Goal: Check status: Check status

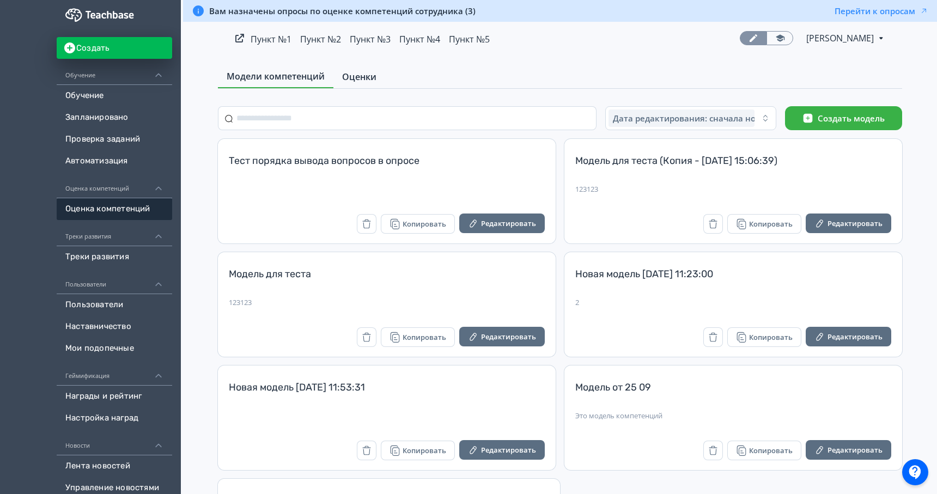
click at [360, 73] on span "Оценки" at bounding box center [359, 76] width 34 height 13
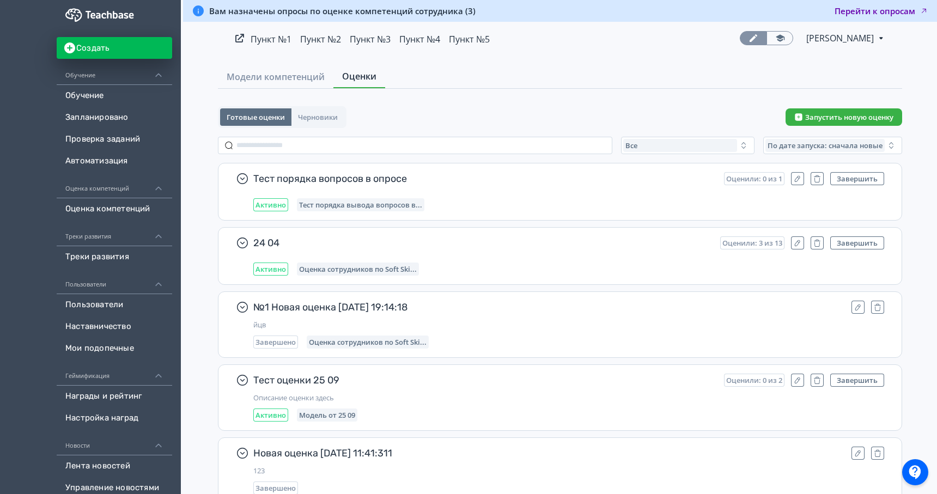
click at [871, 11] on button "Перейти к опросам" at bounding box center [881, 10] width 94 height 11
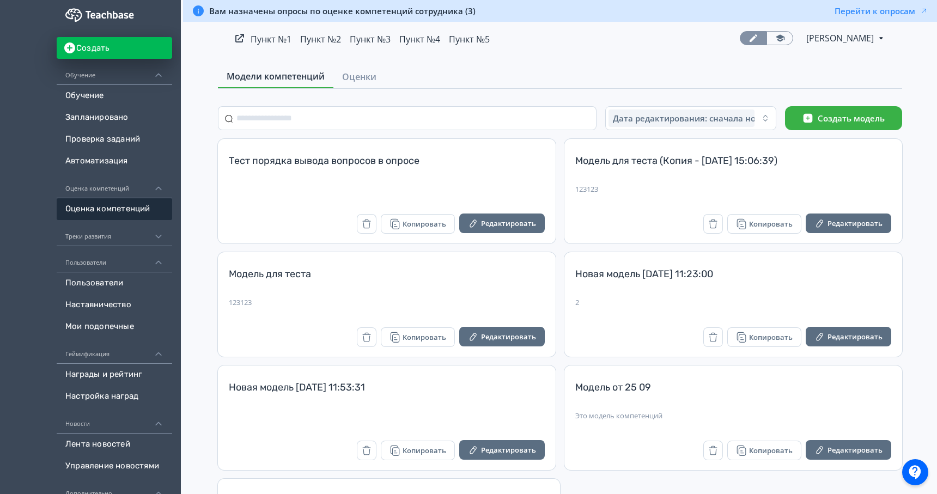
click at [114, 237] on div "Треки развития" at bounding box center [114, 233] width 115 height 26
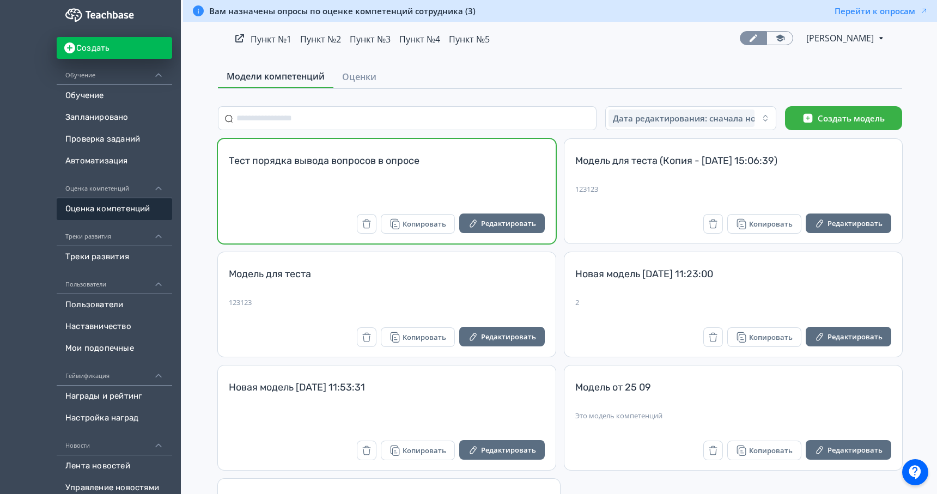
click at [482, 170] on div "Тест порядка вывода вопросов в опросе" at bounding box center [387, 167] width 316 height 26
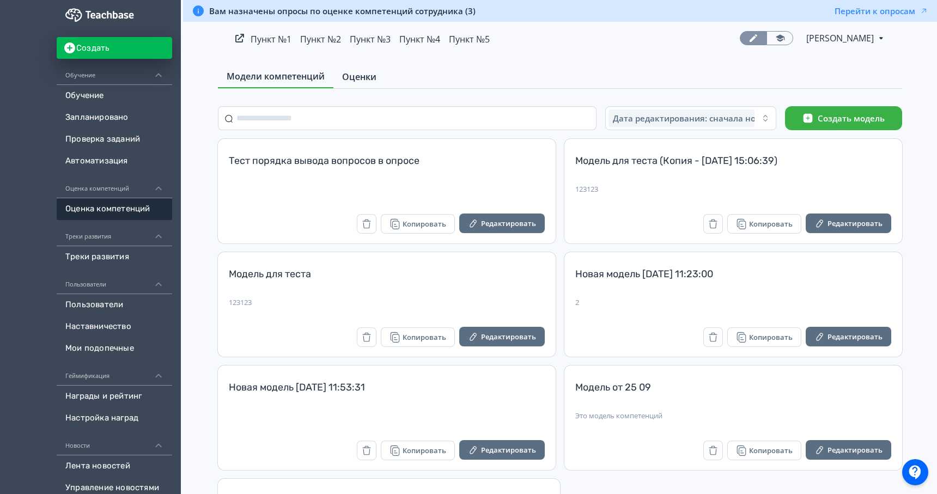
click at [376, 79] on link "Оценки" at bounding box center [359, 77] width 52 height 22
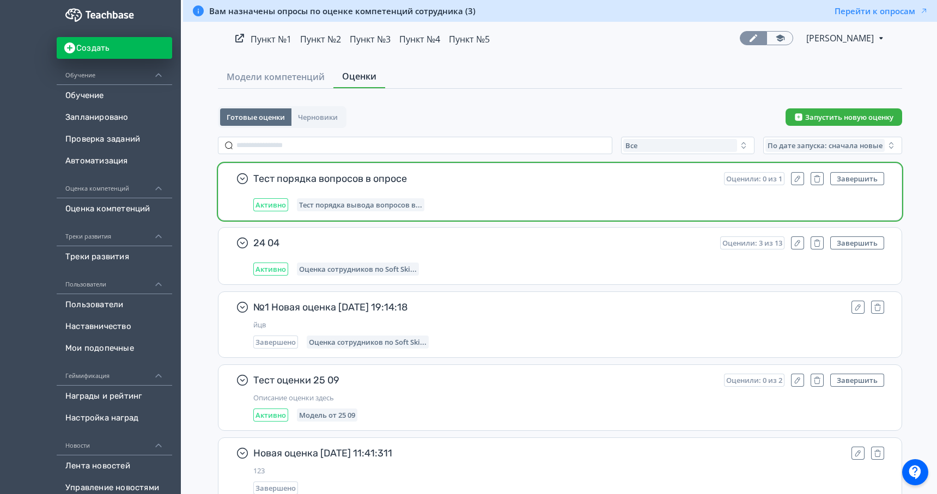
click at [602, 209] on div "Активно Тест порядка вывода вопросов в..." at bounding box center [568, 204] width 631 height 13
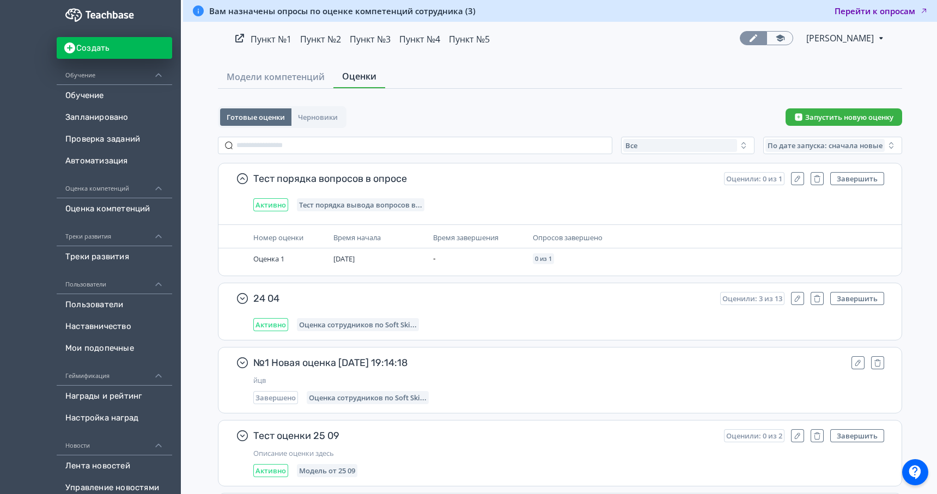
click at [859, 11] on button "Перейти к опросам" at bounding box center [881, 10] width 94 height 11
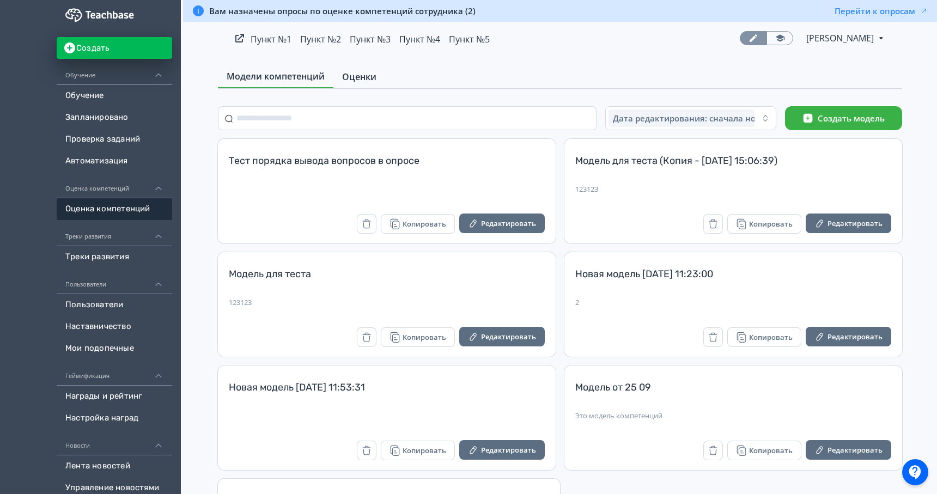
click at [357, 76] on span "Оценки" at bounding box center [359, 76] width 34 height 13
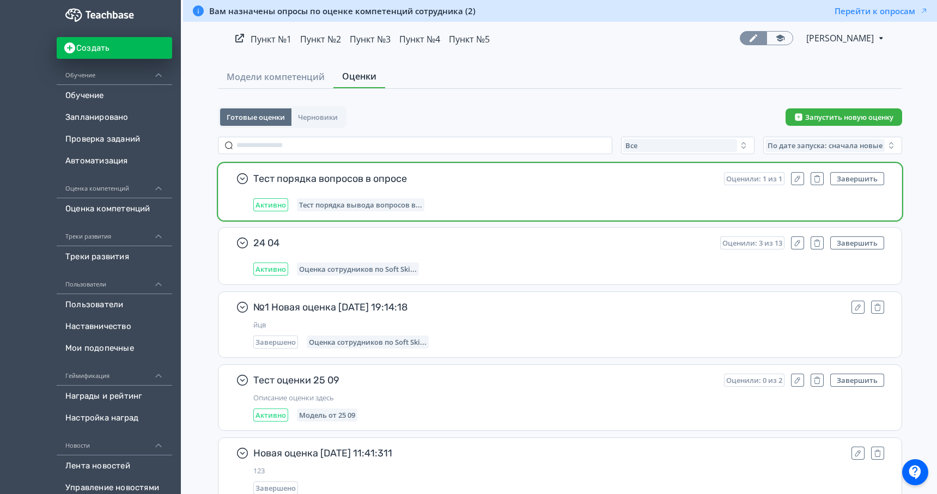
click at [509, 185] on span "Тест порядка вопросов в опросе" at bounding box center [484, 178] width 462 height 13
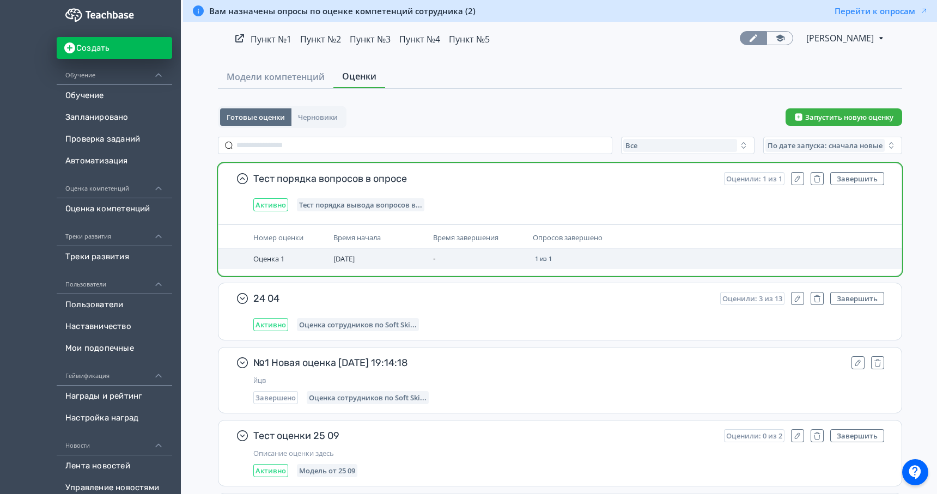
click at [280, 259] on span "Оценка 1" at bounding box center [268, 259] width 31 height 10
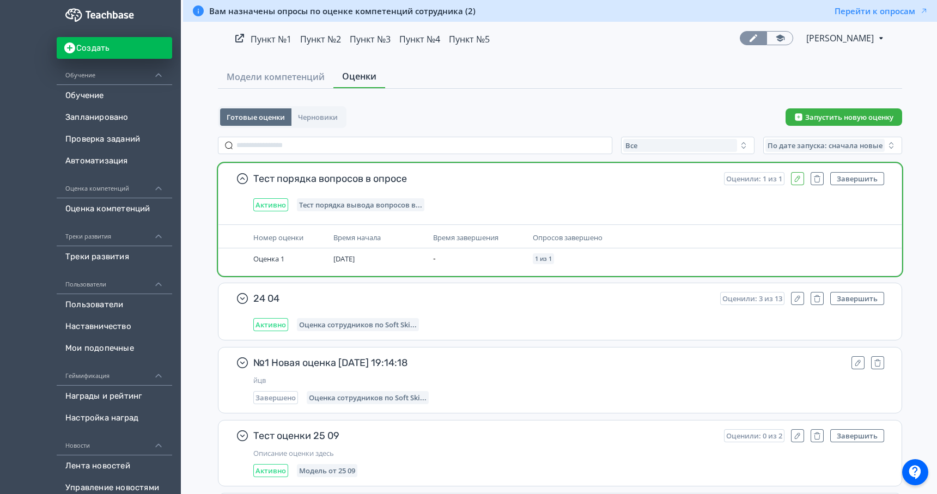
click at [796, 181] on icon "button" at bounding box center [797, 179] width 5 height 6
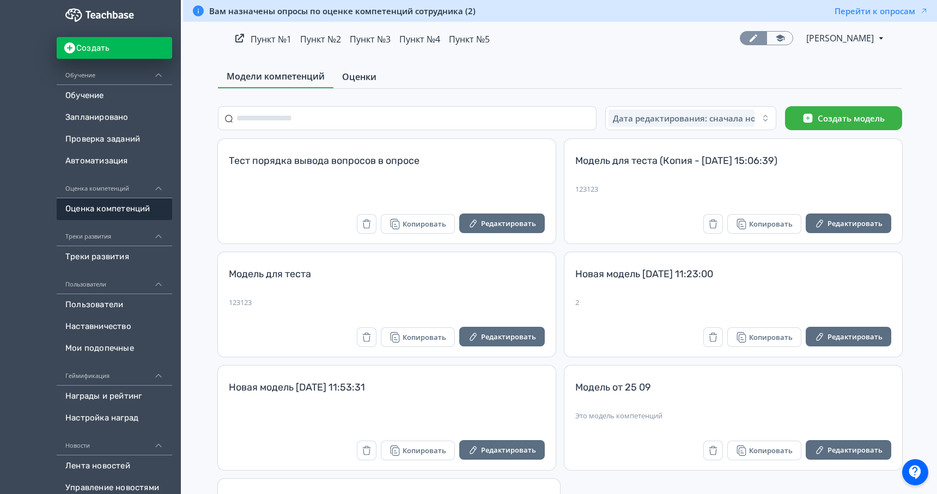
click at [374, 82] on span "Оценки" at bounding box center [359, 76] width 34 height 13
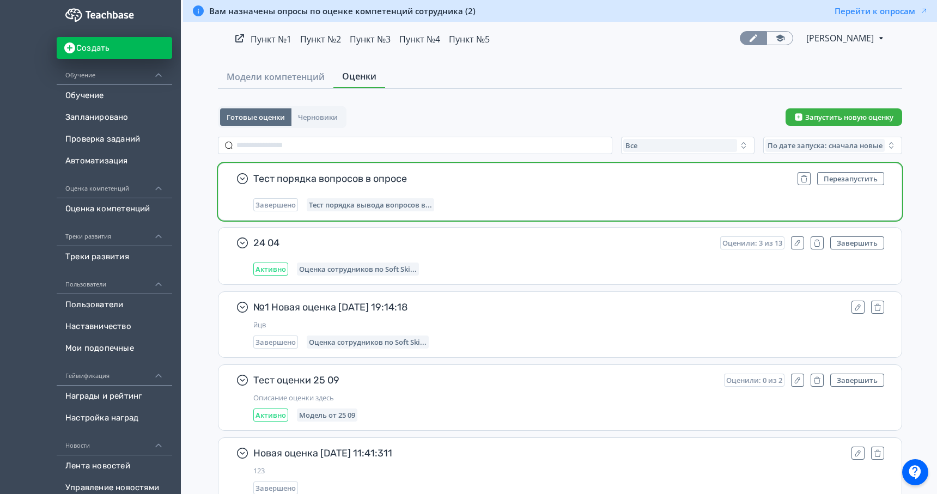
click at [520, 191] on div "Тест порядка вопросов в опросе Перезапустить Завершено Тест порядка вывода вопр…" at bounding box center [568, 191] width 631 height 39
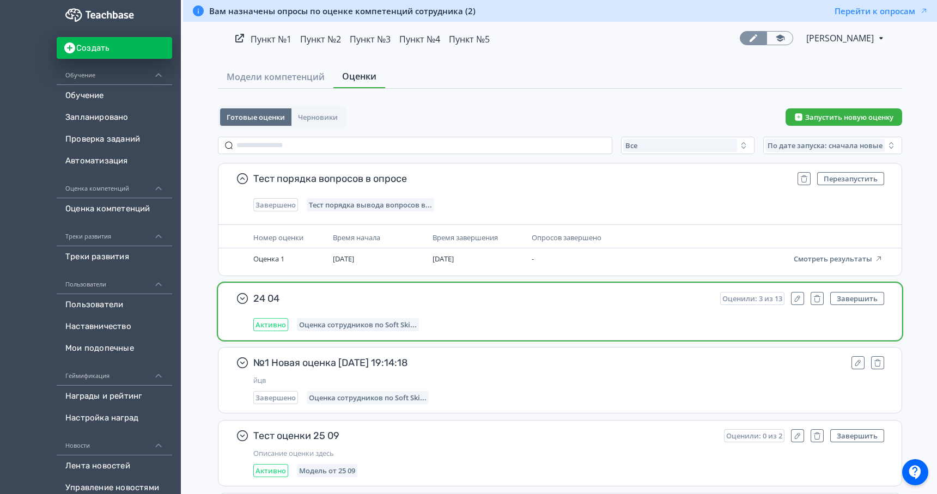
click at [647, 311] on div "24 04 Оценили: 3 из 13 Завершить Активно Оценка сотрудников по Soft Ski..." at bounding box center [568, 311] width 631 height 39
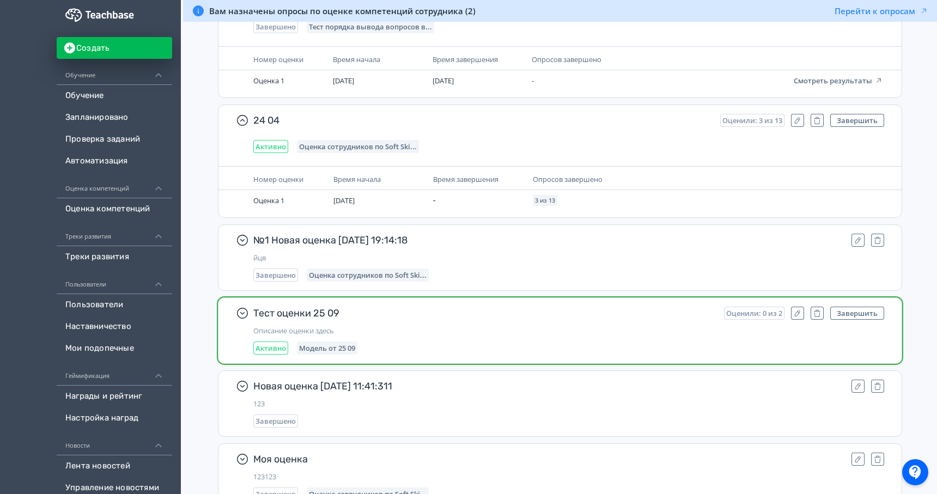
click at [644, 314] on span "Тест оценки 25 09" at bounding box center [484, 313] width 462 height 13
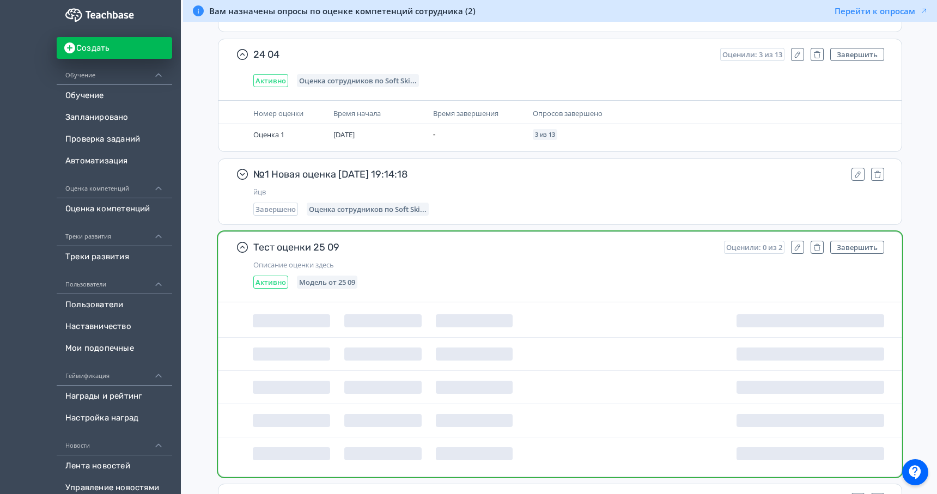
scroll to position [279, 0]
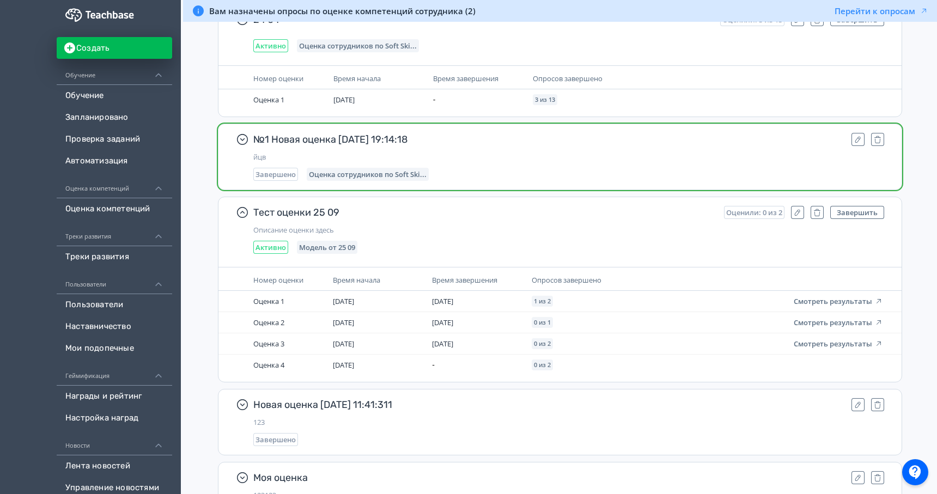
click at [633, 164] on div "№1 Новая оценка 28.08.24 19:14:18 йцв Завершено Оценка сотрудников по Soft Ski.…" at bounding box center [568, 157] width 631 height 48
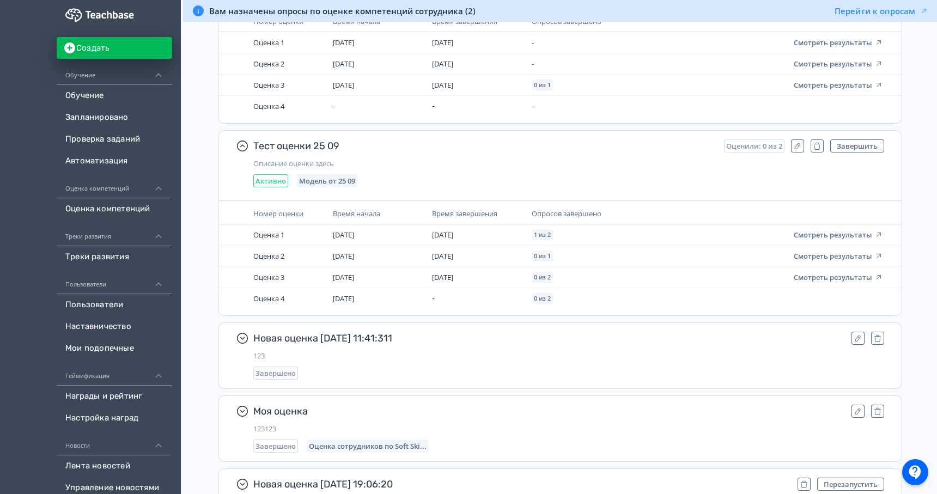
scroll to position [545, 0]
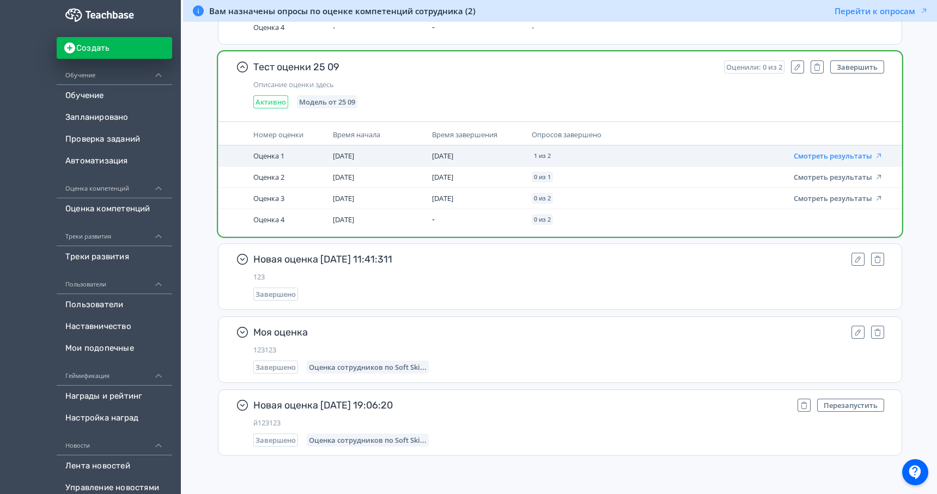
click at [854, 156] on button "Смотреть результаты" at bounding box center [837, 155] width 89 height 9
click at [851, 155] on button "Смотреть результаты" at bounding box center [837, 155] width 89 height 9
